Goal: Check status: Check status

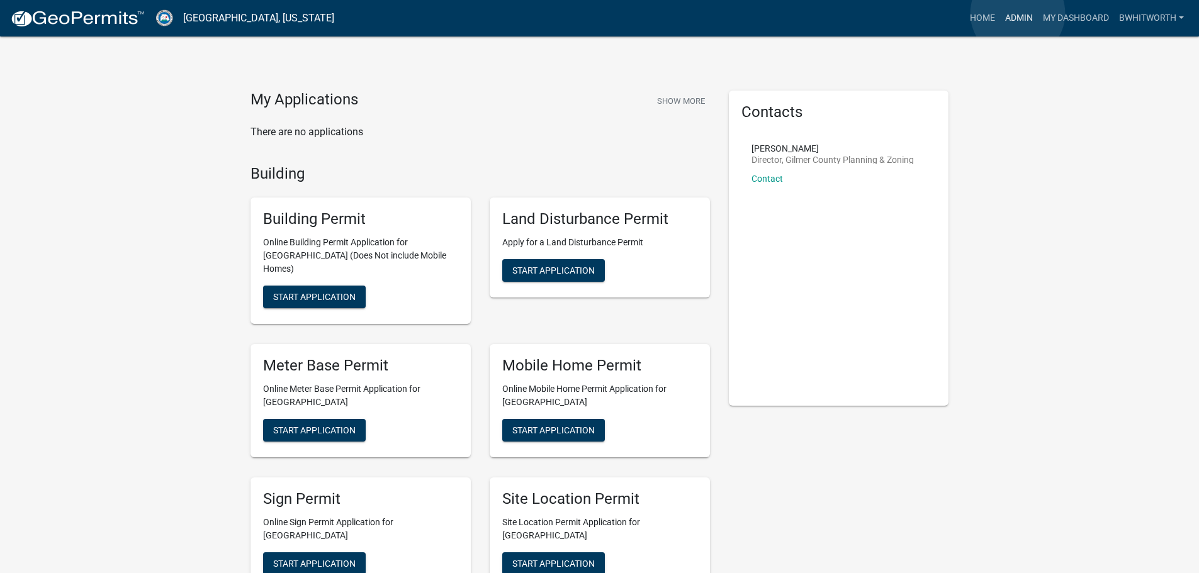
click at [1017, 13] on link "Admin" at bounding box center [1019, 18] width 38 height 24
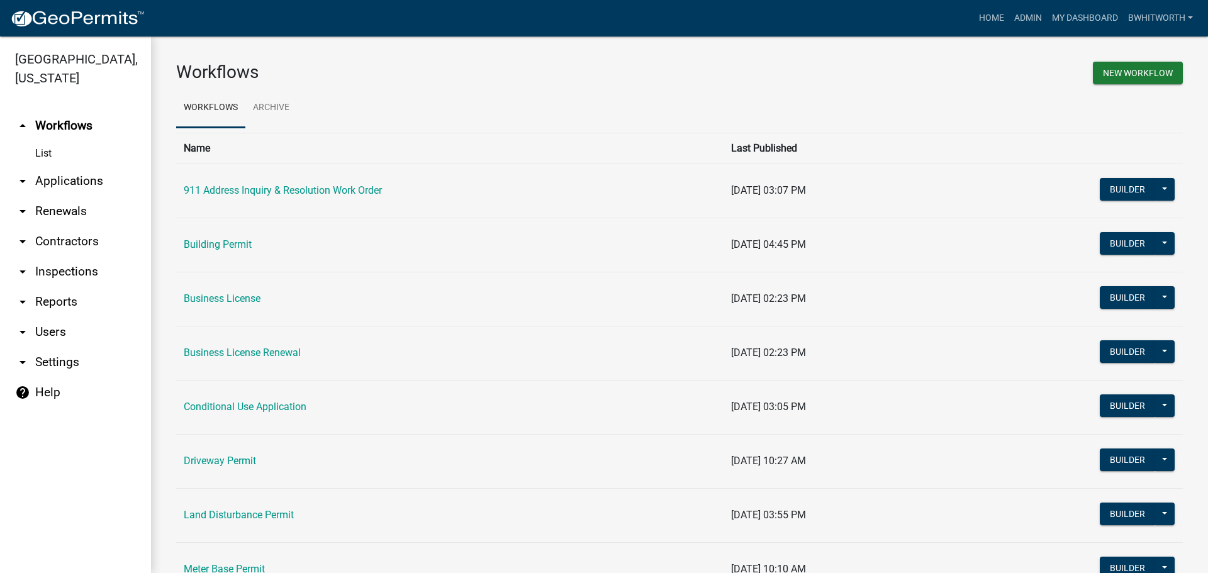
click at [64, 179] on link "arrow_drop_down Applications" at bounding box center [75, 181] width 151 height 30
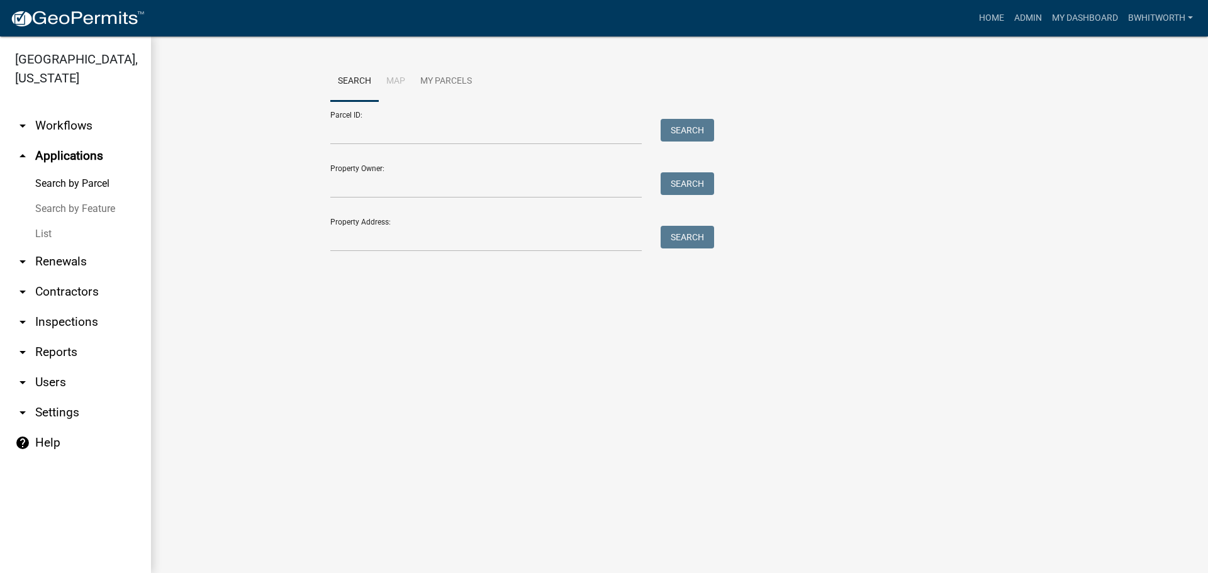
click at [42, 235] on link "List" at bounding box center [75, 233] width 151 height 25
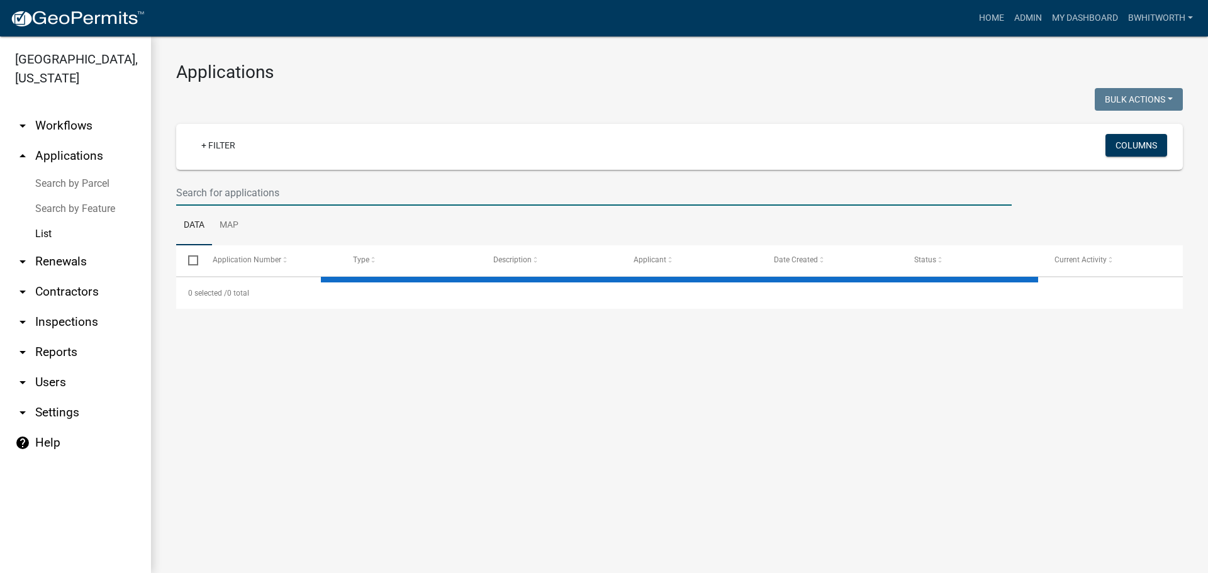
click at [282, 193] on input "text" at bounding box center [594, 193] width 836 height 26
type input "E"
select select "3: 100"
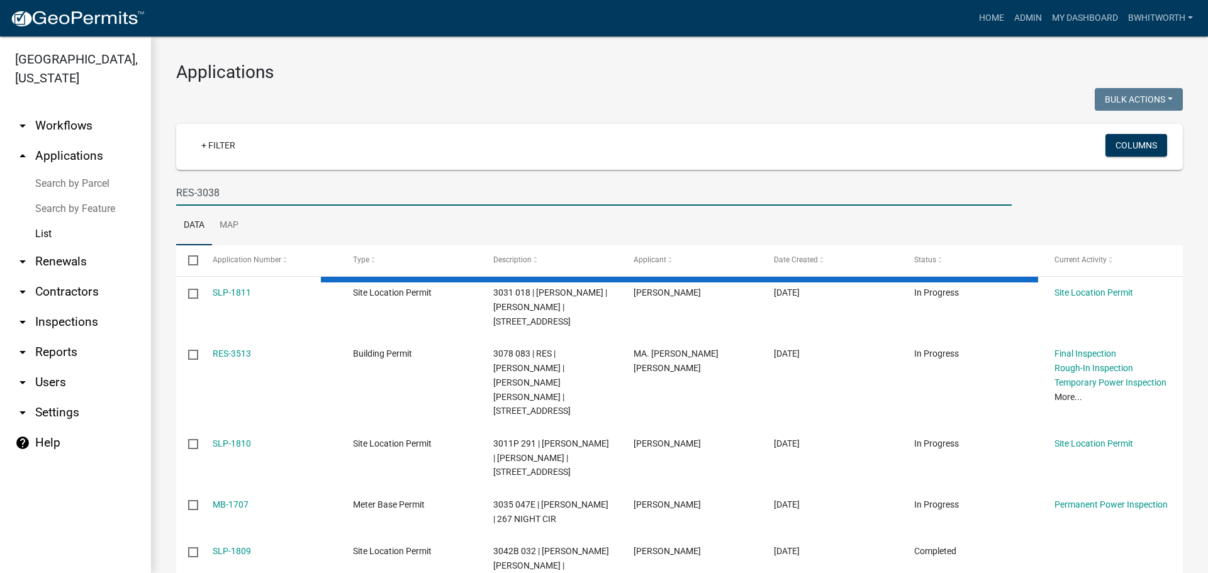
type input "RES-3038"
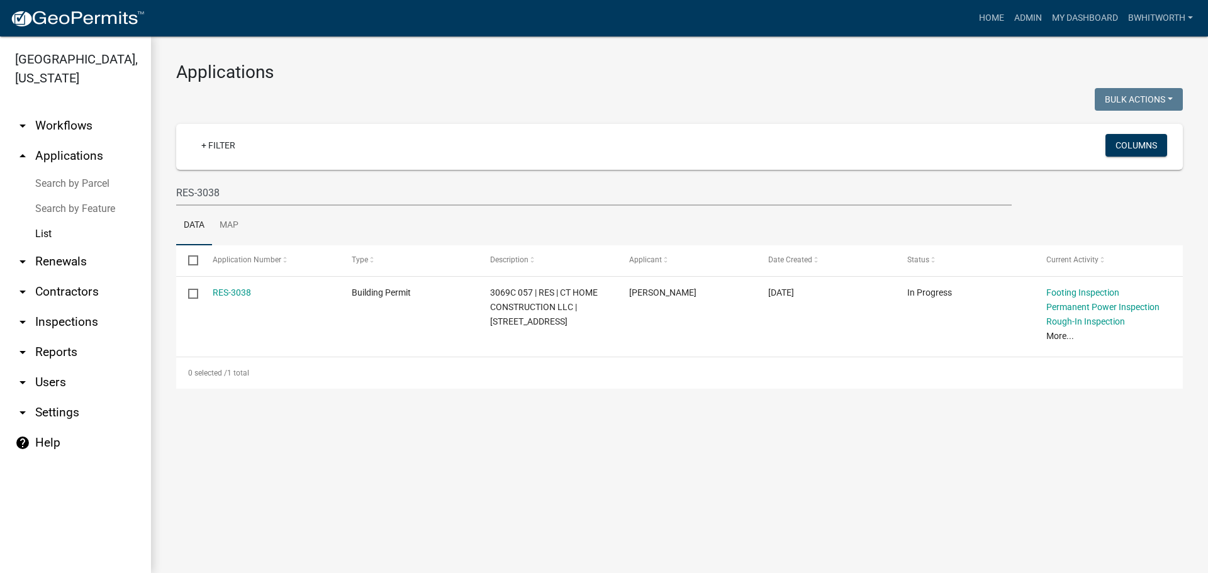
click at [350, 421] on main "Applications Bulk Actions Void Expire Lock Withdraw + Filter Columns RES-3038 D…" at bounding box center [679, 304] width 1057 height 537
drag, startPoint x: 223, startPoint y: 194, endPoint x: 0, endPoint y: 150, distance: 227.0
click at [0, 161] on div "[GEOGRAPHIC_DATA], [US_STATE] arrow_drop_down Workflows List arrow_drop_up Appl…" at bounding box center [604, 304] width 1208 height 537
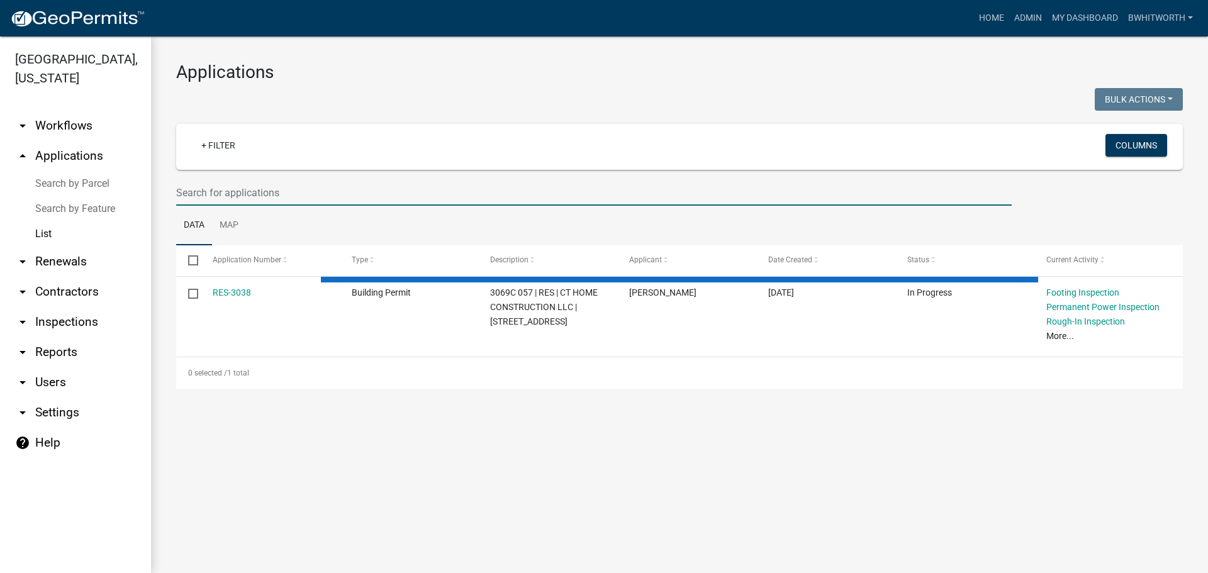
select select "3: 100"
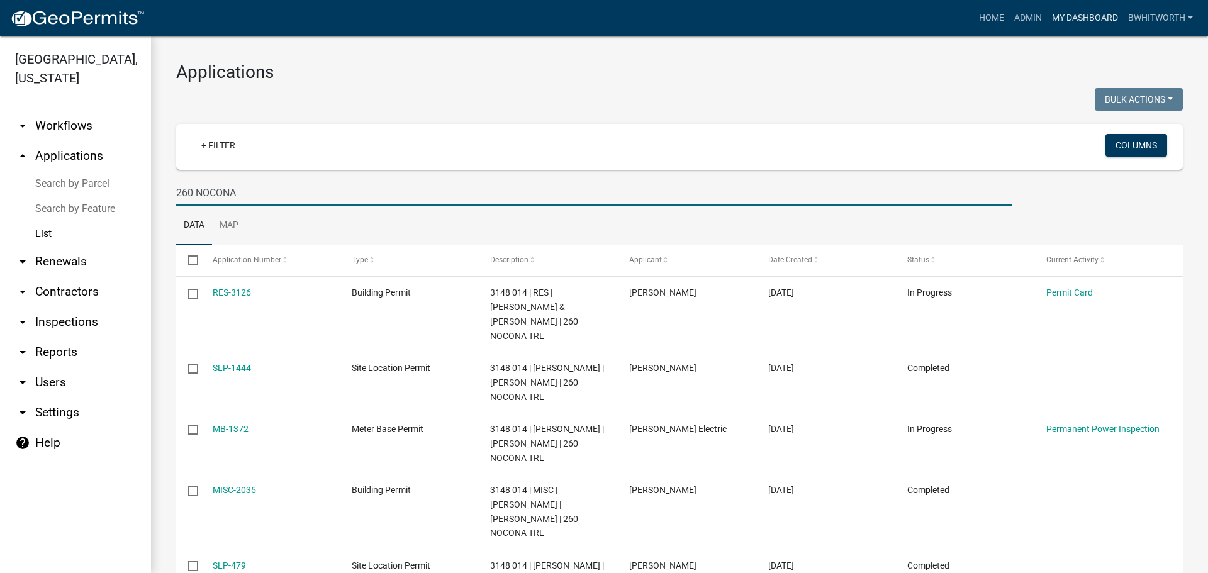
type input "260 NOCONA"
drag, startPoint x: 245, startPoint y: 195, endPoint x: 28, endPoint y: 166, distance: 219.0
click at [51, 184] on div "[GEOGRAPHIC_DATA], [US_STATE] arrow_drop_down Workflows List arrow_drop_up Appl…" at bounding box center [604, 304] width 1208 height 537
type input "148"
select select "3: 100"
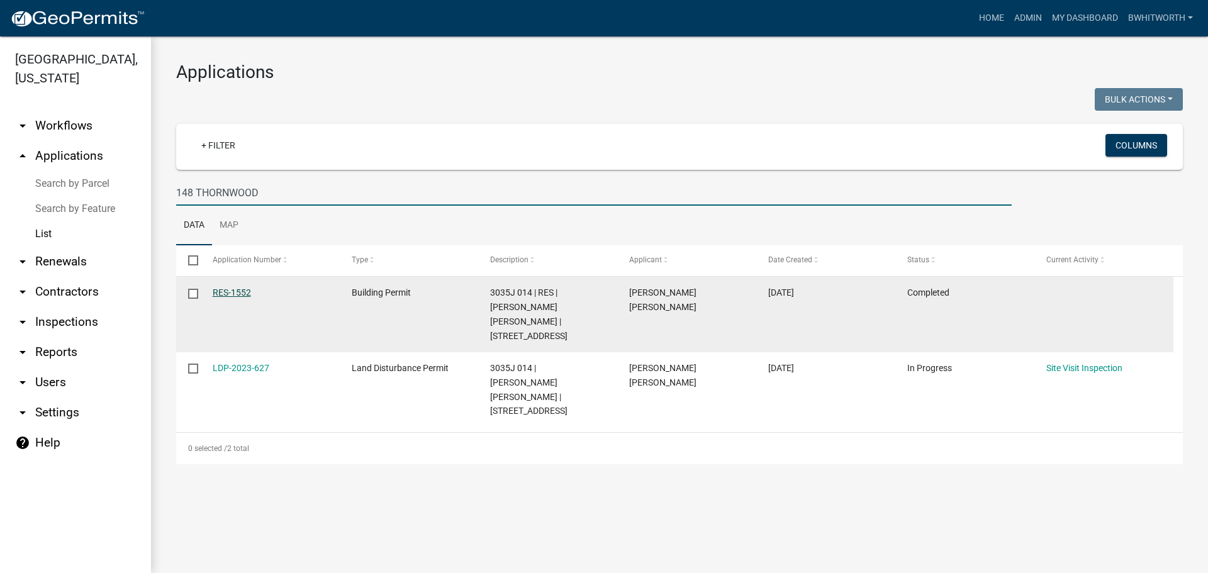
type input "148 THORNWOOD"
click at [234, 290] on link "RES-1552" at bounding box center [232, 293] width 38 height 10
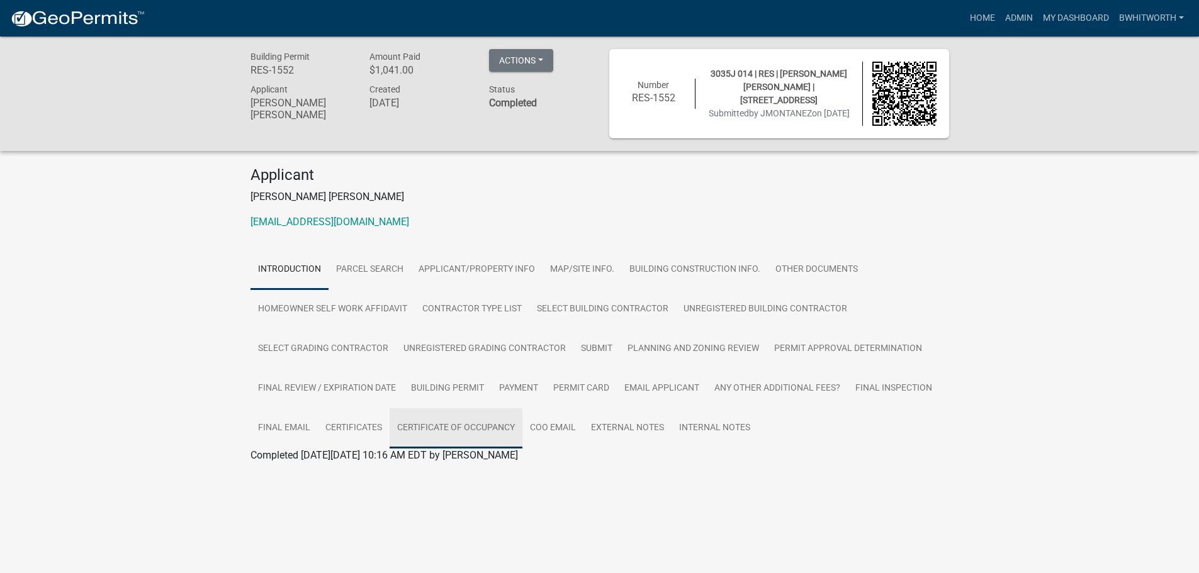
click at [434, 425] on link "Certificate of Occupancy" at bounding box center [455, 428] width 133 height 40
click at [318, 472] on link "Certificate of Occupancy" at bounding box center [304, 470] width 109 height 12
click at [123, 283] on div "Building Permit RES-1552 Amount Paid $1,041.00 Actions View receipt Printer Fri…" at bounding box center [599, 275] width 1199 height 479
click at [988, 245] on div "Building Permit RES-1552 Amount Paid $1,041.00 Actions View receipt Printer Fri…" at bounding box center [599, 275] width 1199 height 479
click at [1068, 226] on div "Building Permit RES-1552 Amount Paid $1,041.00 Actions View receipt Printer Fri…" at bounding box center [599, 275] width 1199 height 479
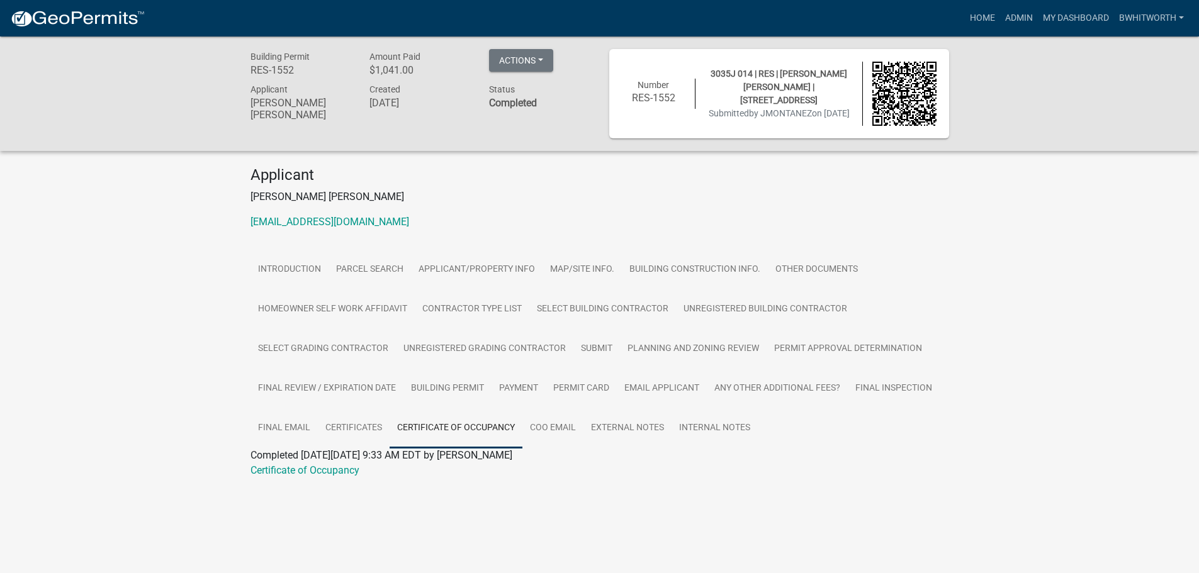
click at [181, 376] on div "Building Permit RES-1552 Amount Paid $1,041.00 Actions View receipt Printer Fri…" at bounding box center [599, 275] width 1199 height 479
click at [125, 300] on div "Building Permit RES-1552 Amount Paid $1,041.00 Actions View receipt Printer Fri…" at bounding box center [599, 275] width 1199 height 479
click at [140, 300] on div "Building Permit RES-1552 Amount Paid $1,041.00 Actions View receipt Printer Fri…" at bounding box center [599, 275] width 1199 height 479
